Goal: Information Seeking & Learning: Learn about a topic

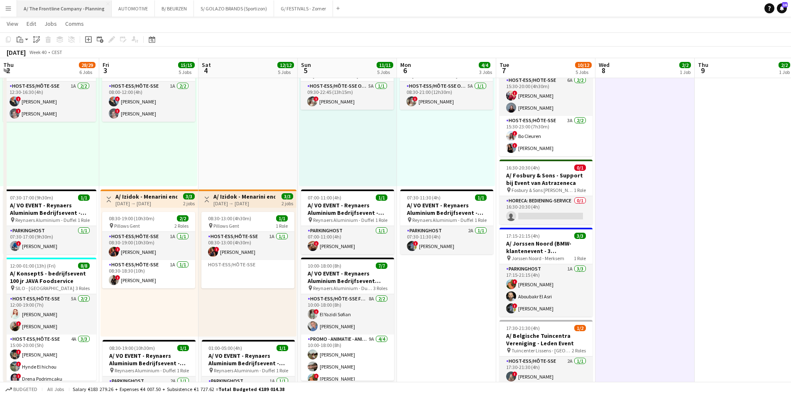
scroll to position [0, 286]
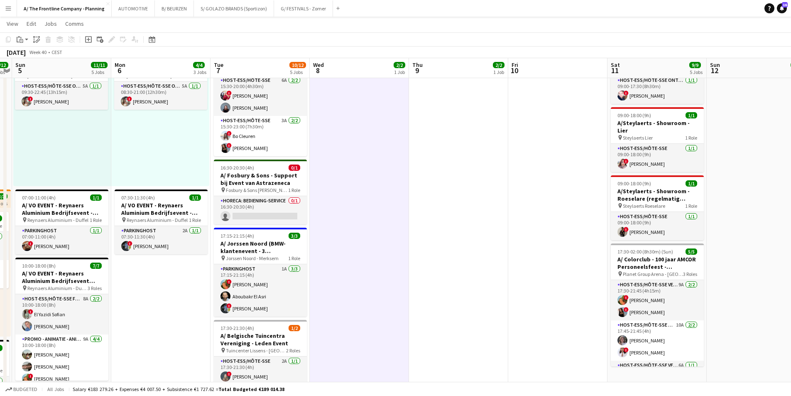
click at [6, 7] on app-icon "Menu" at bounding box center [8, 8] width 7 height 7
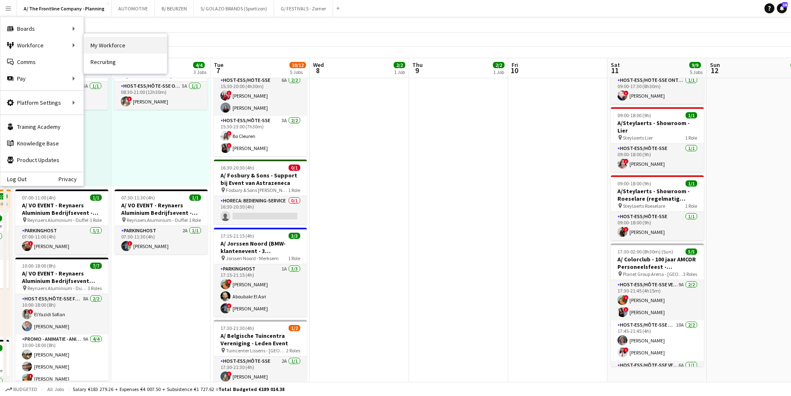
click at [139, 47] on link "My Workforce" at bounding box center [125, 45] width 83 height 17
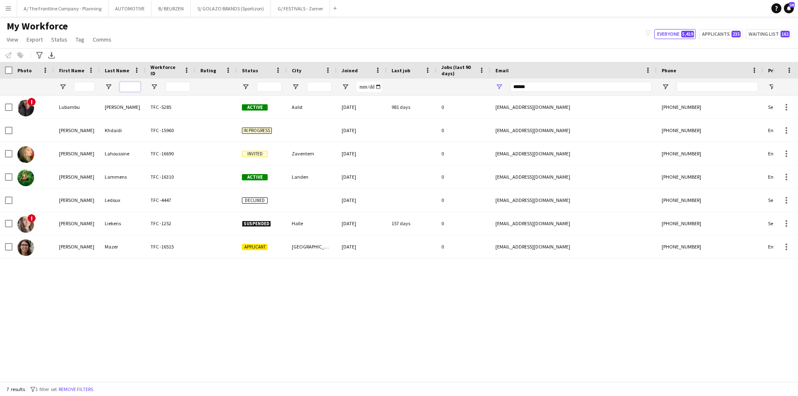
click at [131, 88] on input "Last Name Filter Input" at bounding box center [130, 87] width 21 height 10
click at [86, 81] on div at bounding box center [84, 87] width 21 height 17
click at [84, 88] on input "First Name Filter Input" at bounding box center [84, 87] width 21 height 10
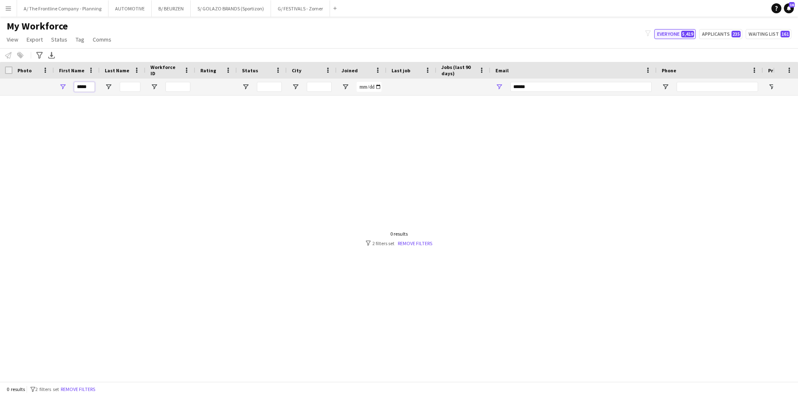
type input "*****"
click at [679, 30] on button "Everyone 5,419" at bounding box center [675, 34] width 42 height 10
type input "**********"
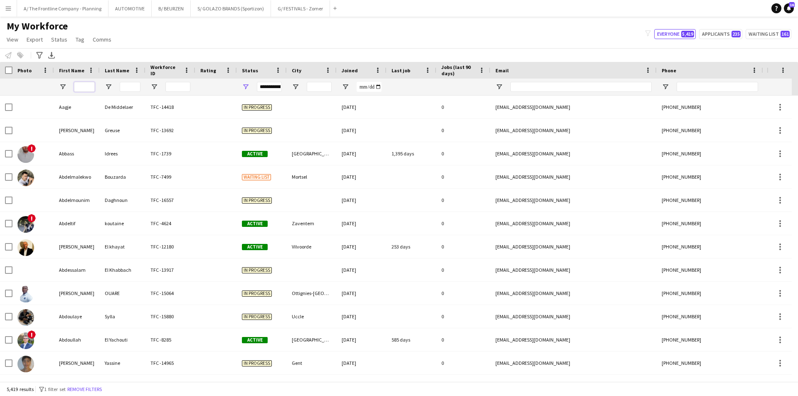
click at [82, 85] on input "First Name Filter Input" at bounding box center [84, 87] width 21 height 10
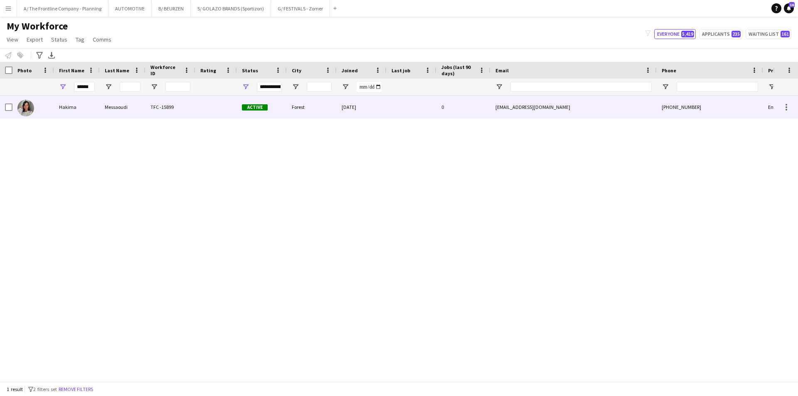
click at [79, 113] on div "Hakima" at bounding box center [77, 107] width 46 height 23
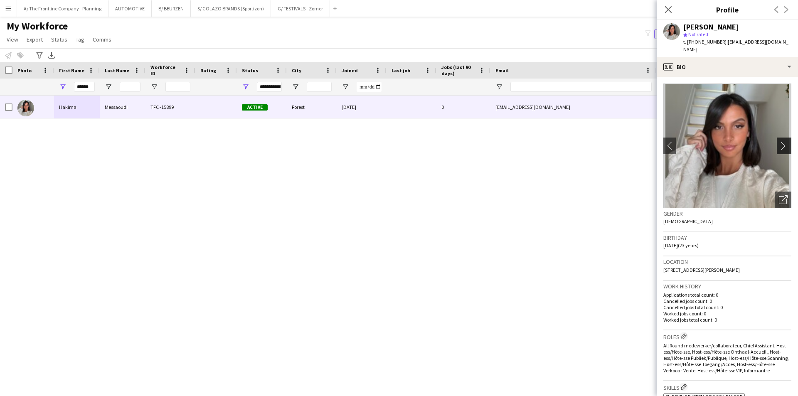
click at [778, 141] on app-icon "chevron-right" at bounding box center [784, 145] width 13 height 9
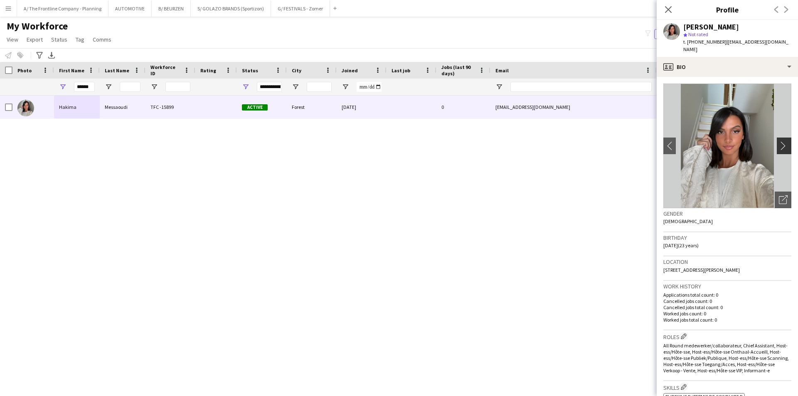
click at [778, 141] on app-icon "chevron-right" at bounding box center [784, 145] width 13 height 9
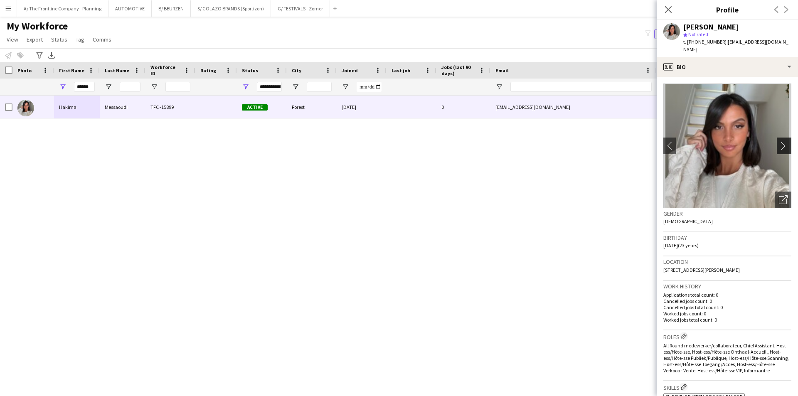
click at [778, 141] on app-icon "chevron-right" at bounding box center [784, 145] width 13 height 9
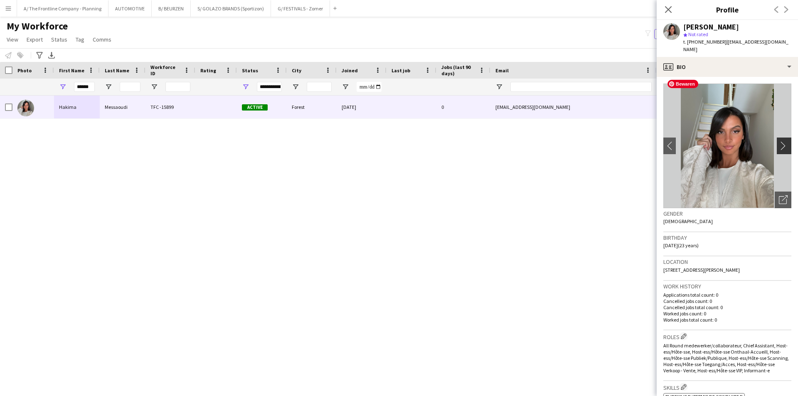
click at [780, 141] on app-icon "chevron-right" at bounding box center [784, 145] width 13 height 9
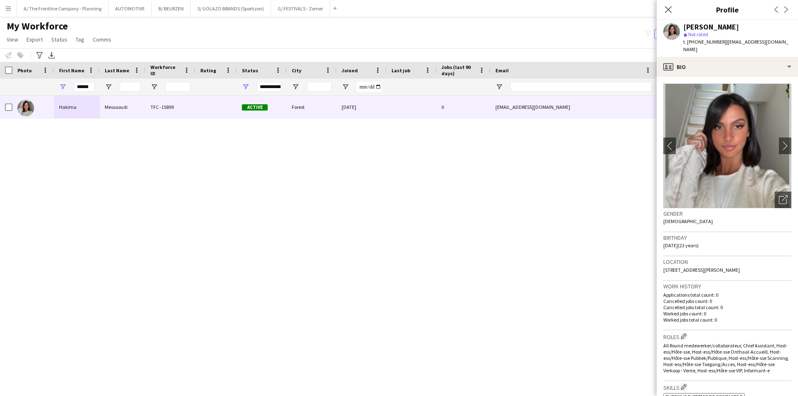
drag, startPoint x: 685, startPoint y: 241, endPoint x: 662, endPoint y: 238, distance: 23.4
click at [662, 238] on app-crew-profile-bio "chevron-left chevron-right Open photos pop-in Gender [DEMOGRAPHIC_DATA] Birthda…" at bounding box center [726, 236] width 141 height 319
copy span "[DATE]"
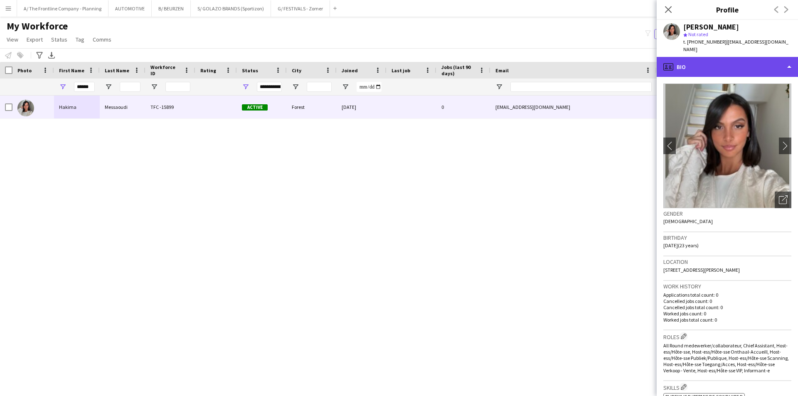
click at [725, 57] on div "profile Bio" at bounding box center [726, 67] width 141 height 20
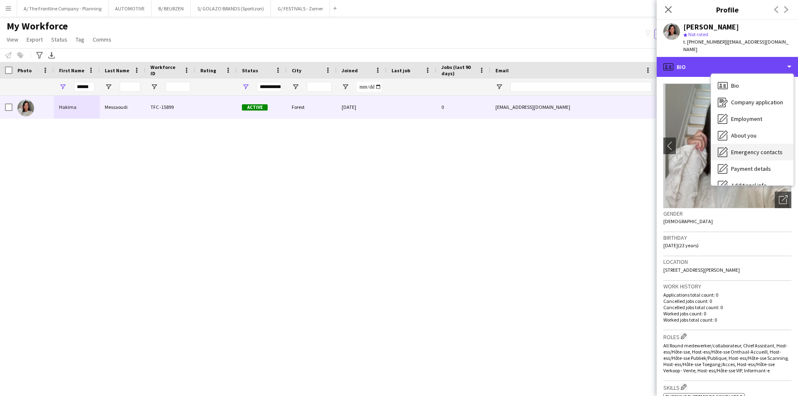
scroll to position [61, 0]
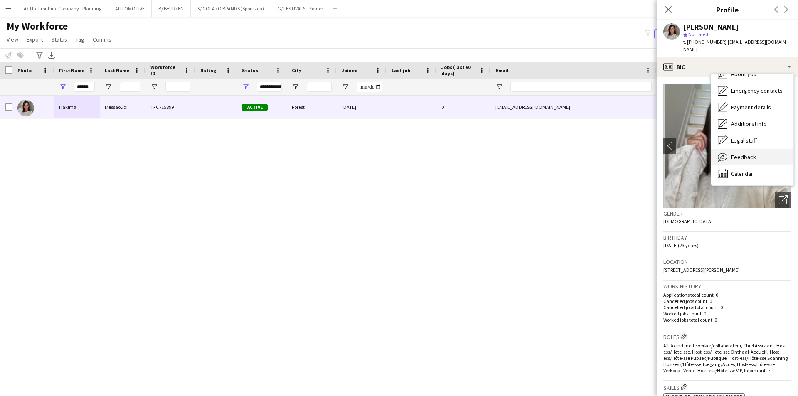
click at [744, 153] on span "Feedback" at bounding box center [743, 156] width 25 height 7
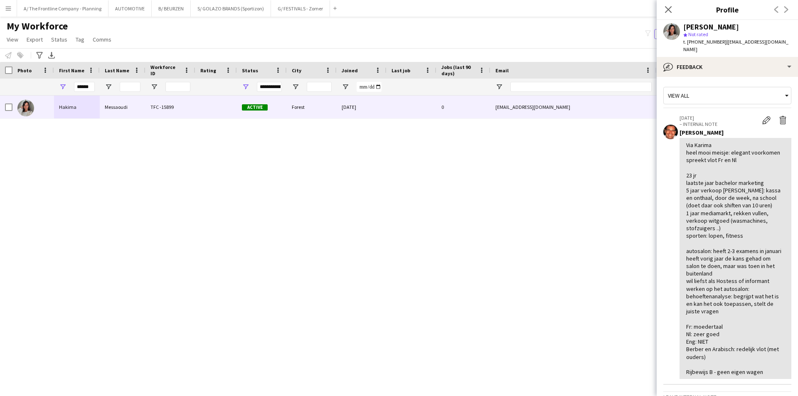
click at [716, 170] on div "Via Karima heel mooi meisje: elegant voorkomen spreekt vlot Fr en Nl 23 jr laat…" at bounding box center [735, 258] width 98 height 234
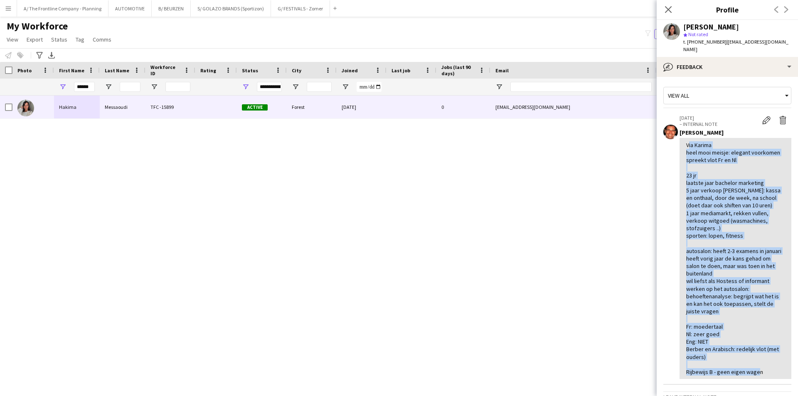
drag, startPoint x: 687, startPoint y: 135, endPoint x: 773, endPoint y: 372, distance: 251.5
click at [773, 372] on div "Via Karima heel mooi meisje: elegant voorkomen spreekt vlot Fr en Nl 23 jr laat…" at bounding box center [735, 258] width 98 height 234
copy div "Via Karima heel mooi meisje: elegant voorkomen spreekt vlot Fr en Nl 23 jr laat…"
click at [344, 204] on div "[PERSON_NAME] TFC -15899 Active Forest [DATE] 0 [EMAIL_ADDRESS][DOMAIN_NAME] [P…" at bounding box center [386, 236] width 773 height 280
click at [184, 220] on div "[PERSON_NAME] TFC -15899 Active Forest [DATE] 0 [EMAIL_ADDRESS][DOMAIN_NAME] [P…" at bounding box center [386, 236] width 773 height 280
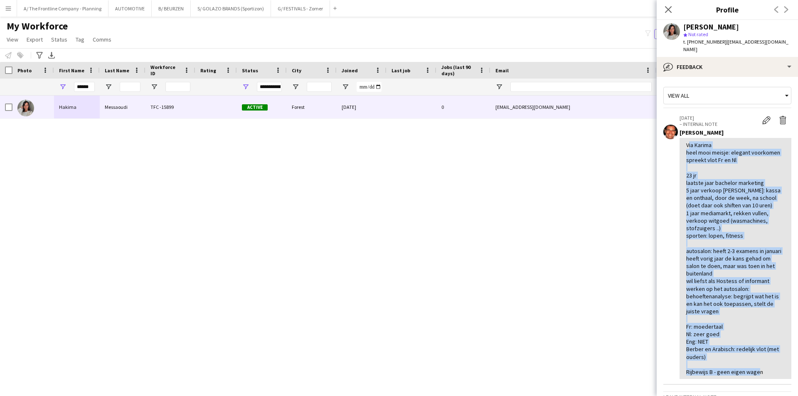
click at [309, 200] on div "[PERSON_NAME] TFC -15899 Active Forest [DATE] 0 [EMAIL_ADDRESS][DOMAIN_NAME] [P…" at bounding box center [386, 236] width 773 height 280
click at [322, 177] on div "[PERSON_NAME] TFC -15899 Active Forest [DATE] 0 [EMAIL_ADDRESS][DOMAIN_NAME] [P…" at bounding box center [386, 236] width 773 height 280
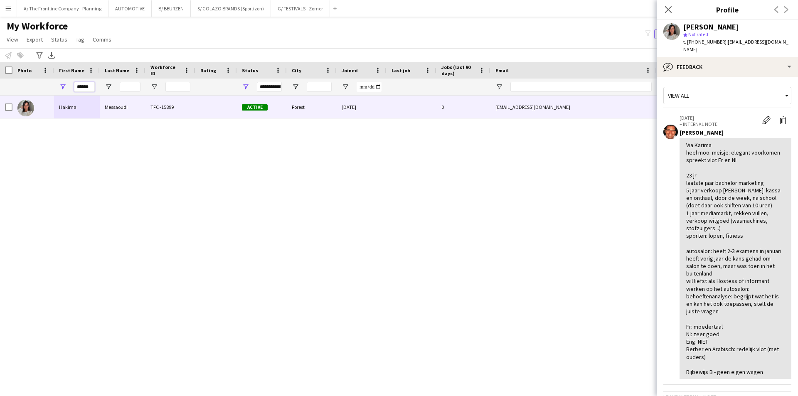
click at [84, 85] on input "******" at bounding box center [84, 87] width 21 height 10
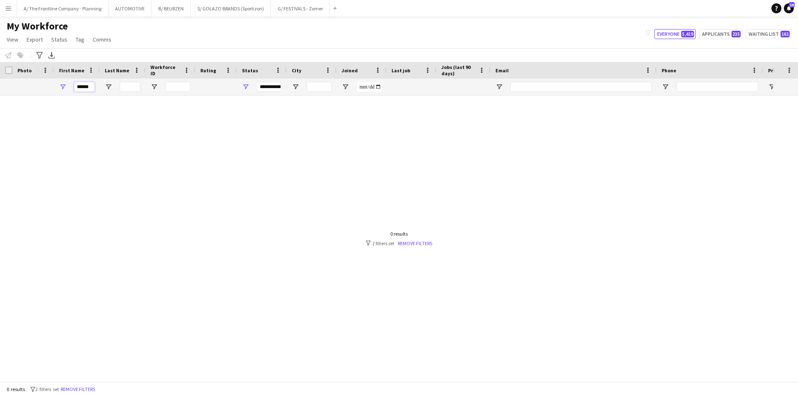
click at [83, 89] on input "******" at bounding box center [84, 87] width 21 height 10
type input "******"
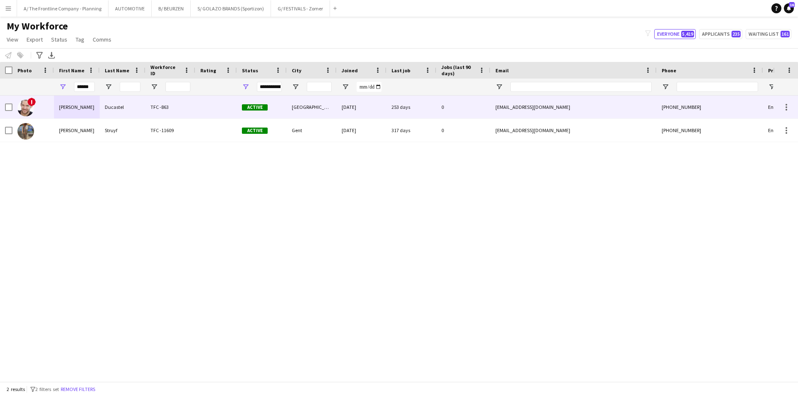
click at [65, 109] on div "[PERSON_NAME]" at bounding box center [77, 107] width 46 height 23
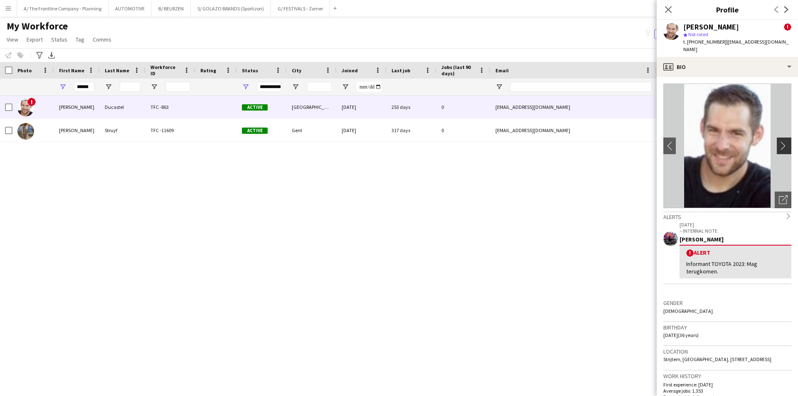
click at [779, 141] on app-icon "chevron-right" at bounding box center [784, 145] width 13 height 9
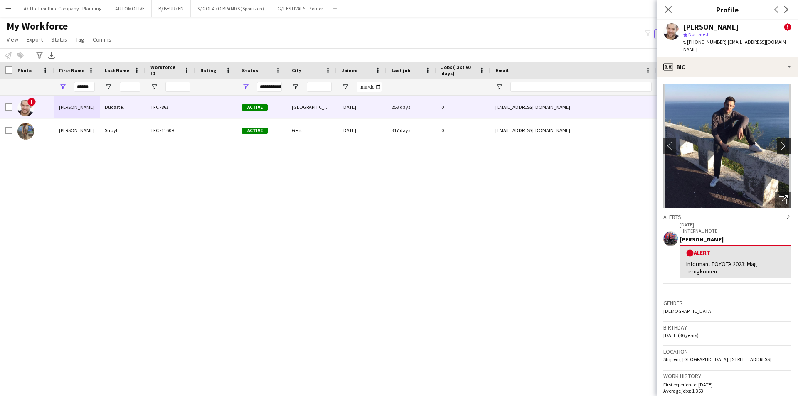
click at [779, 141] on app-icon "chevron-right" at bounding box center [784, 145] width 13 height 9
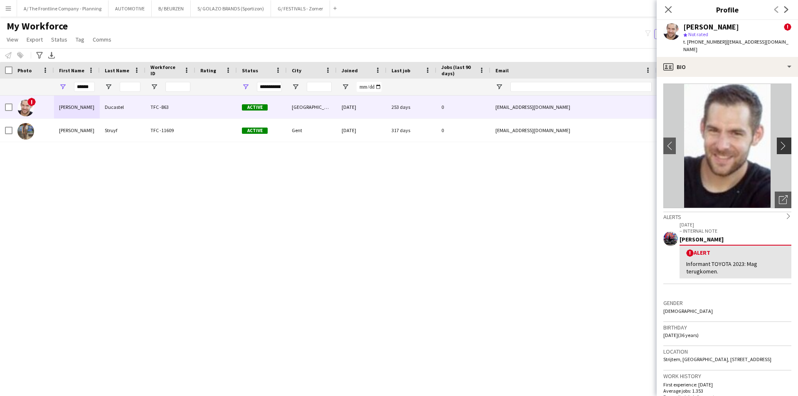
click at [779, 141] on app-icon "chevron-right" at bounding box center [784, 145] width 13 height 9
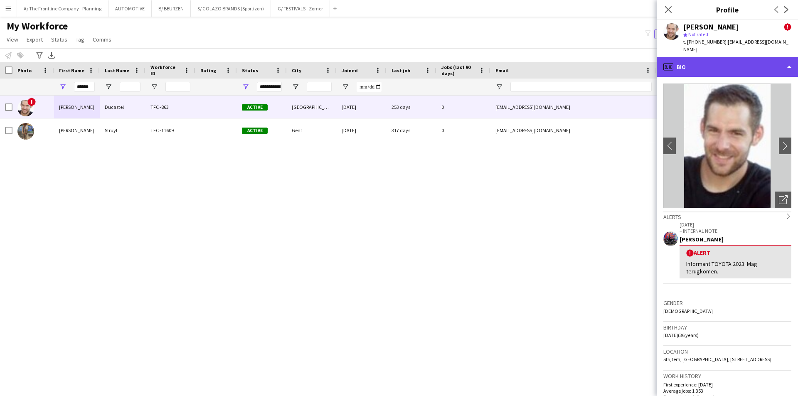
click at [729, 60] on div "profile Bio" at bounding box center [726, 67] width 141 height 20
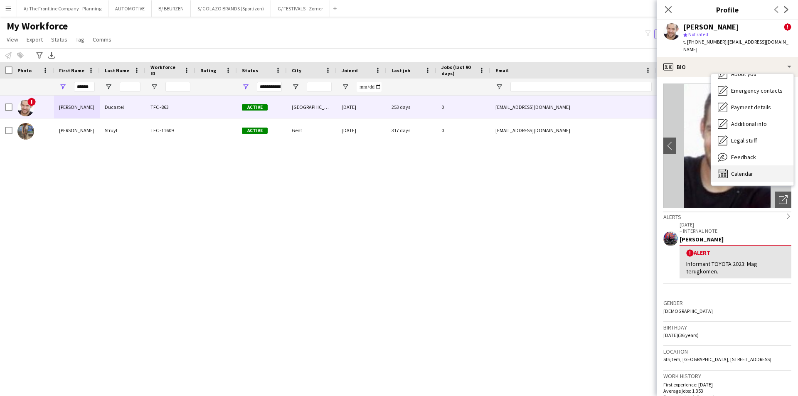
click at [738, 165] on div "Calendar Calendar" at bounding box center [752, 173] width 82 height 17
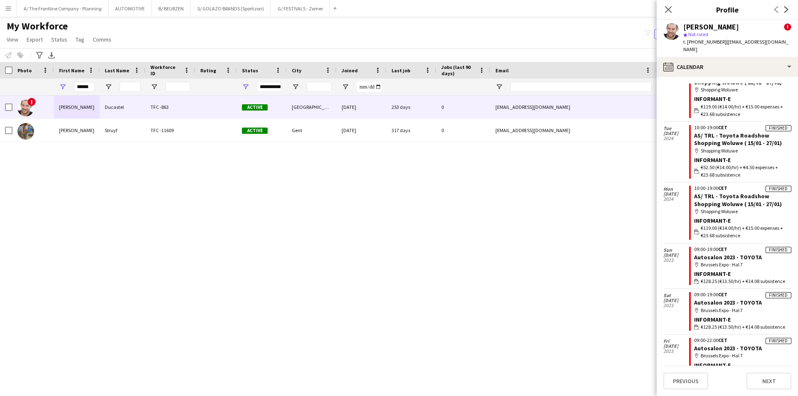
scroll to position [1616, 0]
click at [204, 7] on button "S/ GOLAZO BRANDS (Sportizon) Close" at bounding box center [231, 8] width 80 height 16
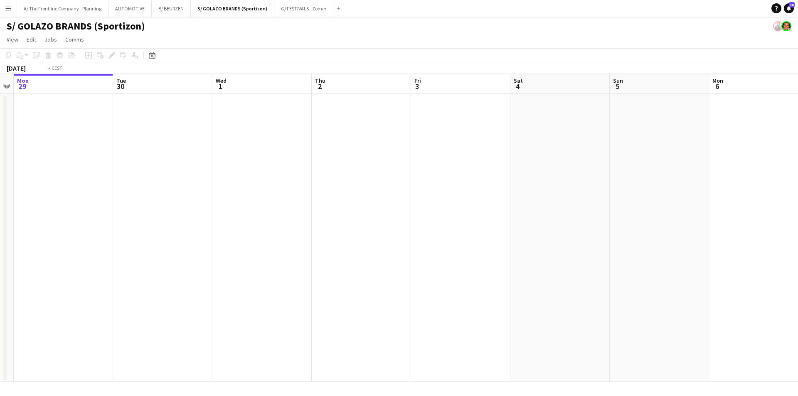
drag, startPoint x: 643, startPoint y: 169, endPoint x: 116, endPoint y: 196, distance: 527.0
click at [116, 196] on app-calendar-viewport "Fri 26 Sat 27 Sun 28 Mon 29 Tue 30 Wed 1 Thu 2 Fri 3 Sat 4 Sun 5 Mon 6 Tue 7 We…" at bounding box center [399, 228] width 798 height 308
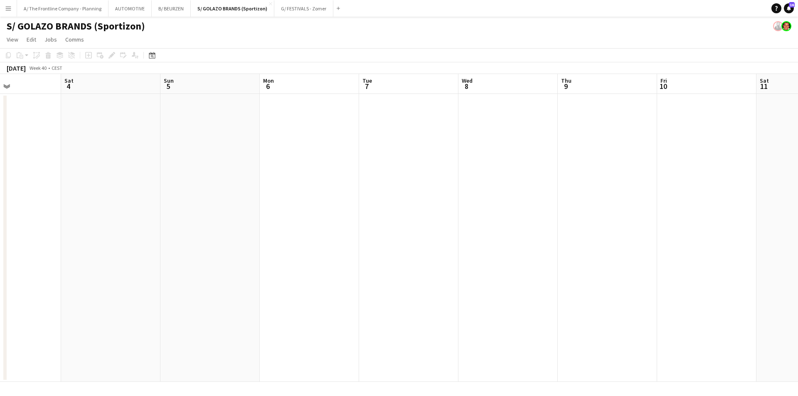
scroll to position [0, 296]
drag, startPoint x: 739, startPoint y: 198, endPoint x: 207, endPoint y: 213, distance: 531.5
click at [207, 213] on app-calendar-viewport "Wed 1 Thu 2 Fri 3 Sat 4 Sun 5 Mon 6 Tue 7 Wed 8 Thu 9 Fri 10 Sat 11 Sun 12 17/1…" at bounding box center [399, 228] width 798 height 308
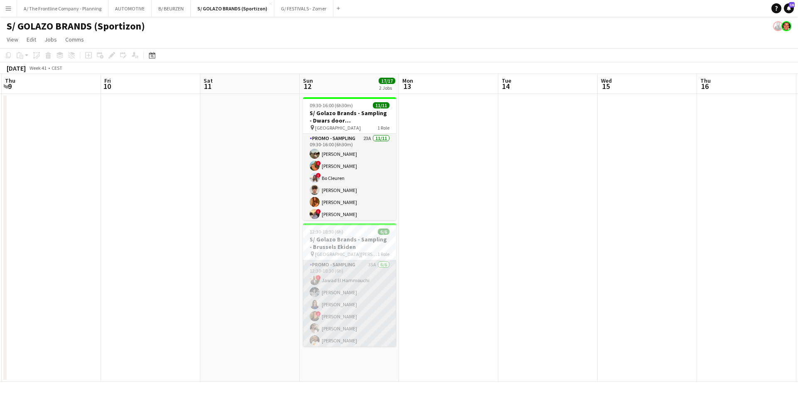
scroll to position [2, 0]
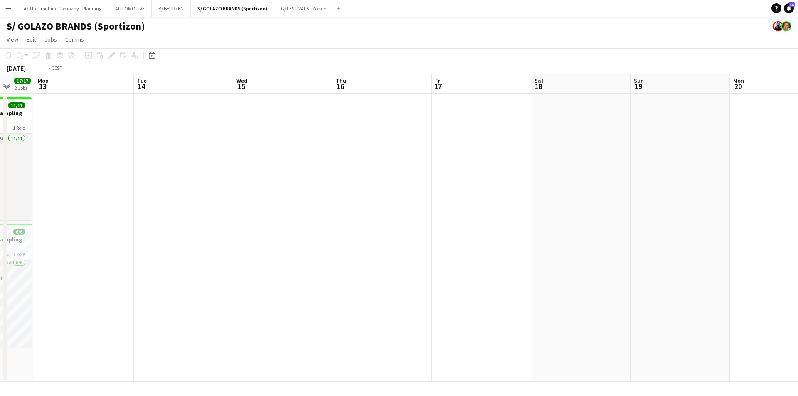
drag, startPoint x: 498, startPoint y: 197, endPoint x: 189, endPoint y: 211, distance: 309.3
click at [189, 211] on app-calendar-viewport "Fri 10 Sat 11 Sun 12 17/17 2 Jobs Mon 13 Tue 14 Wed 15 Thu 16 Fri 17 Sat 18 Sun…" at bounding box center [399, 228] width 798 height 308
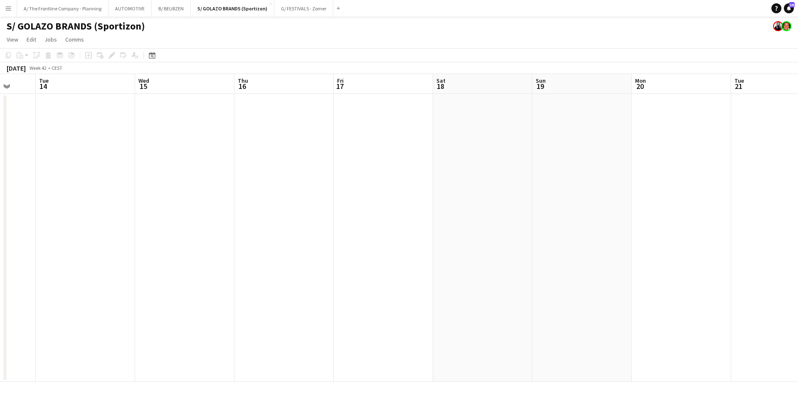
drag, startPoint x: 498, startPoint y: 184, endPoint x: 429, endPoint y: 191, distance: 68.9
click at [429, 191] on app-calendar-viewport "Sat 11 Sun 12 17/17 2 Jobs Mon 13 Tue 14 Wed 15 Thu 16 Fri 17 Sat 18 Sun 19 Mon…" at bounding box center [399, 228] width 798 height 308
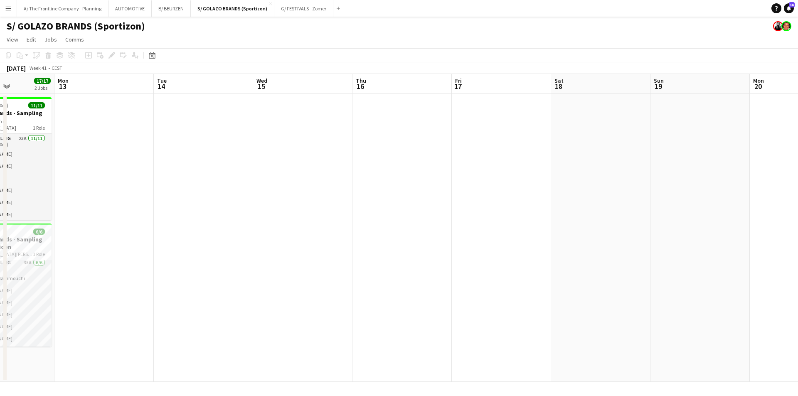
drag, startPoint x: 373, startPoint y: 189, endPoint x: 642, endPoint y: 153, distance: 271.2
click at [631, 152] on app-calendar-viewport "Fri 10 Sat 11 Sun 12 17/17 2 Jobs Mon 13 Tue 14 Wed 15 Thu 16 Fri 17 Sat 18 Sun…" at bounding box center [399, 228] width 798 height 308
